Goal: Check status: Check status

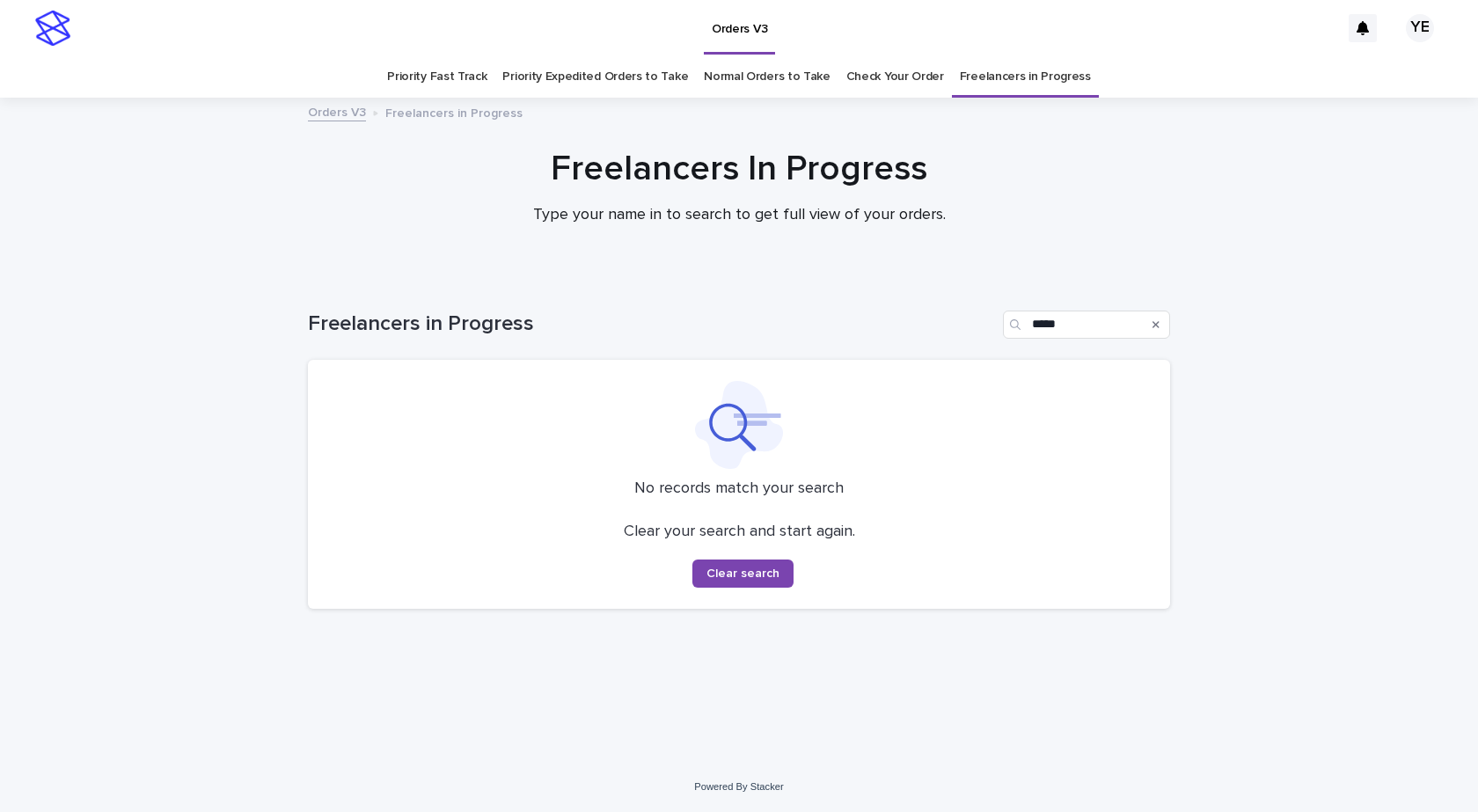
click at [1343, 378] on div "Loading... Saving… Loading... Saving… Freelancers in Progress ***** No records …" at bounding box center [739, 518] width 1478 height 486
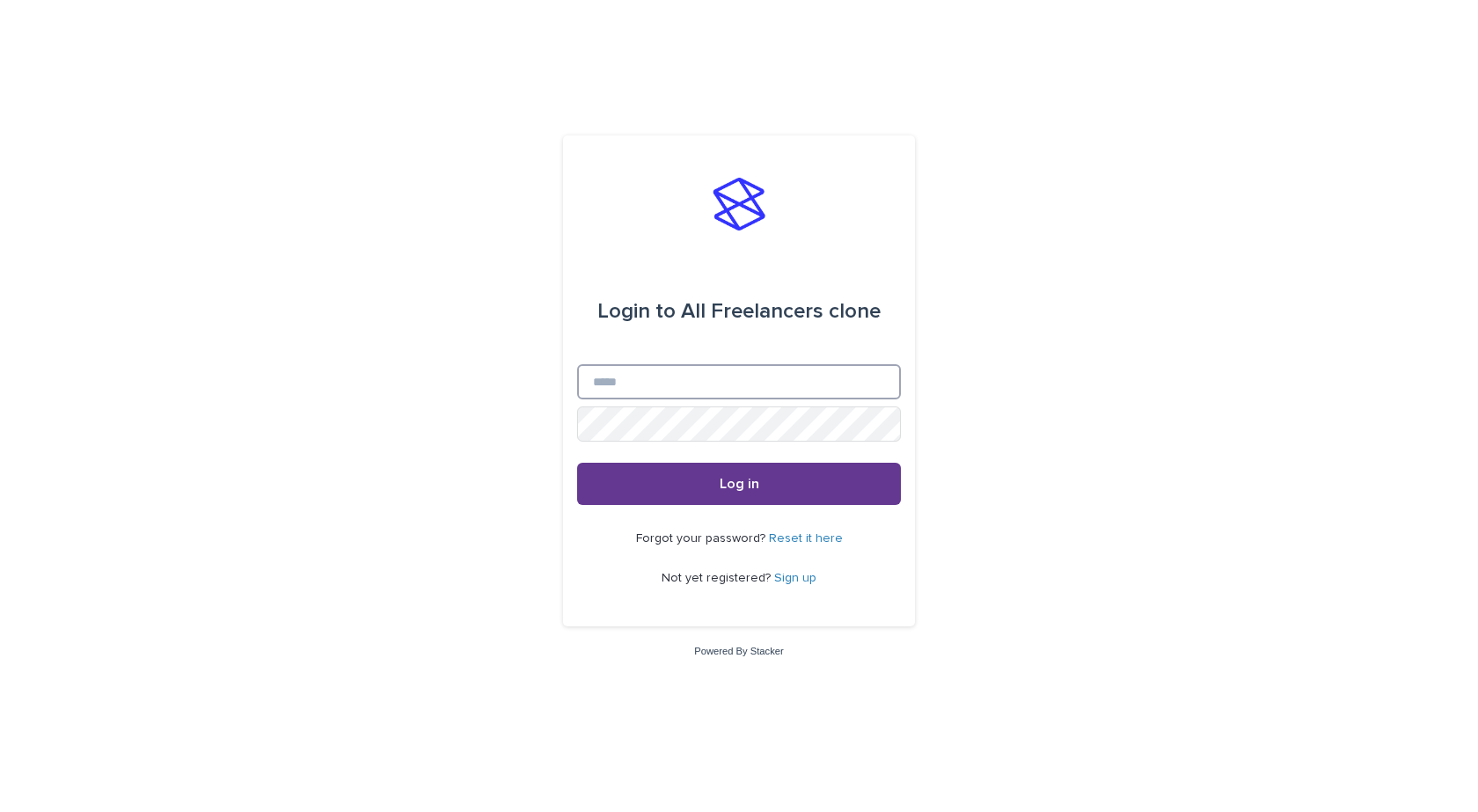
type input "**********"
click at [719, 491] on button "Log in" at bounding box center [739, 484] width 324 height 42
